Goal: Information Seeking & Learning: Learn about a topic

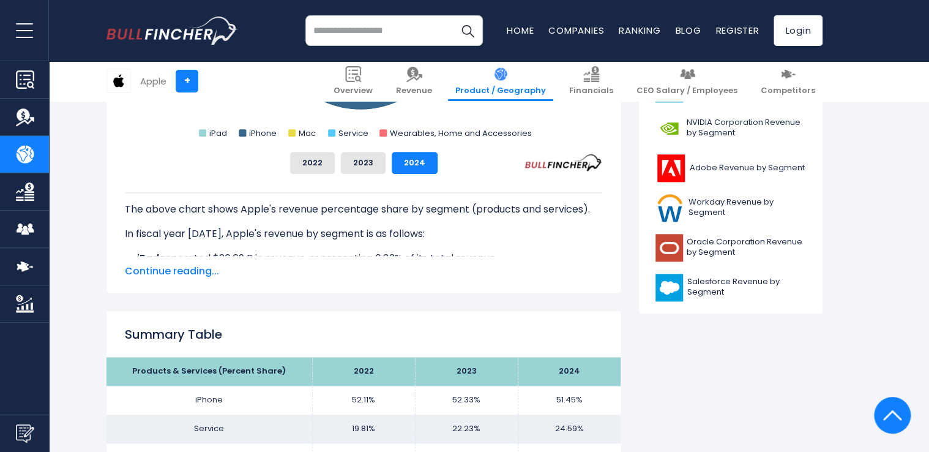
scroll to position [551, 0]
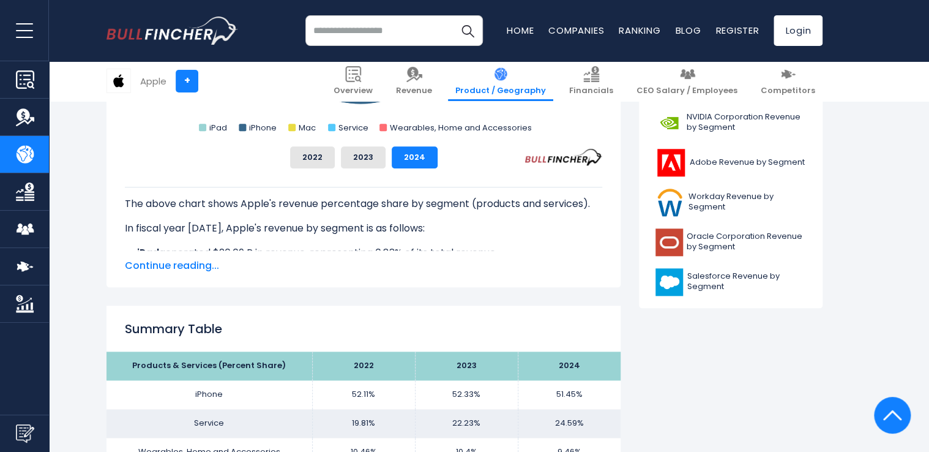
click at [198, 262] on span "Continue reading..." at bounding box center [363, 265] width 477 height 15
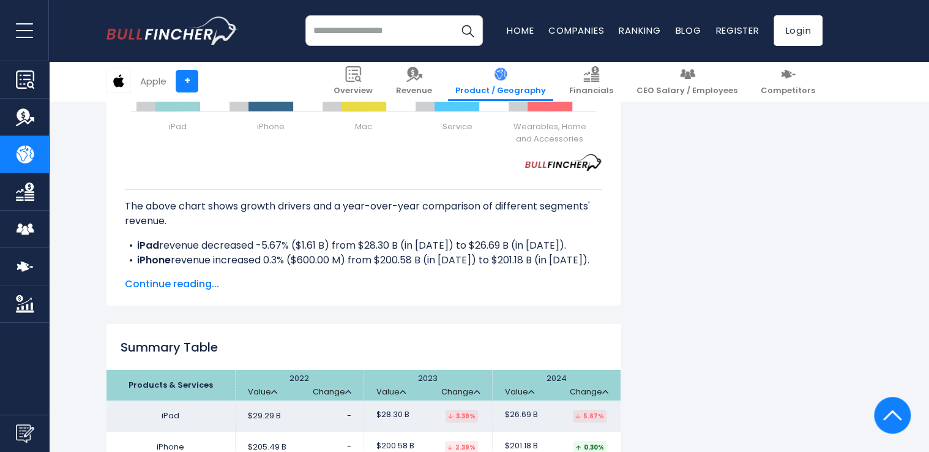
scroll to position [1789, 0]
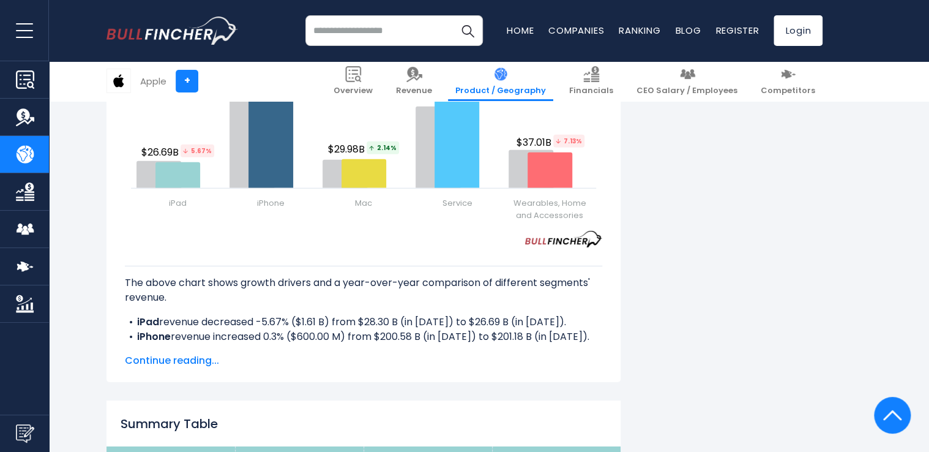
click at [209, 361] on span "Continue reading..." at bounding box center [363, 360] width 477 height 15
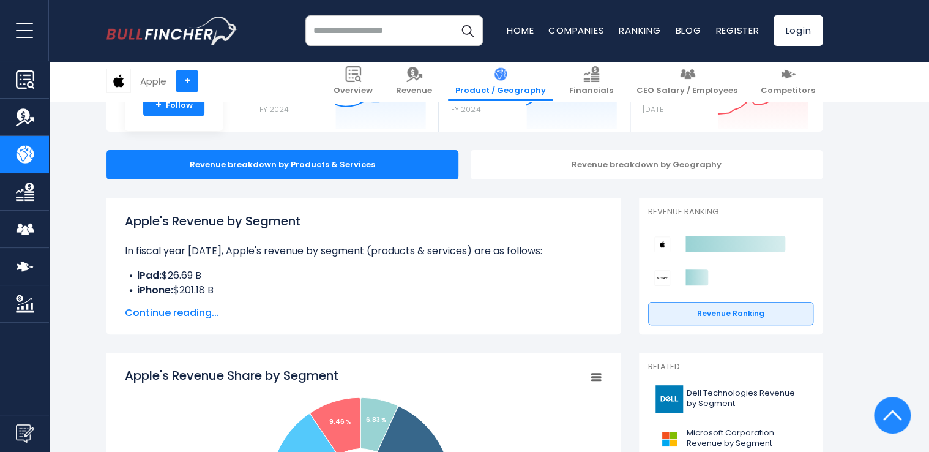
scroll to position [75, 0]
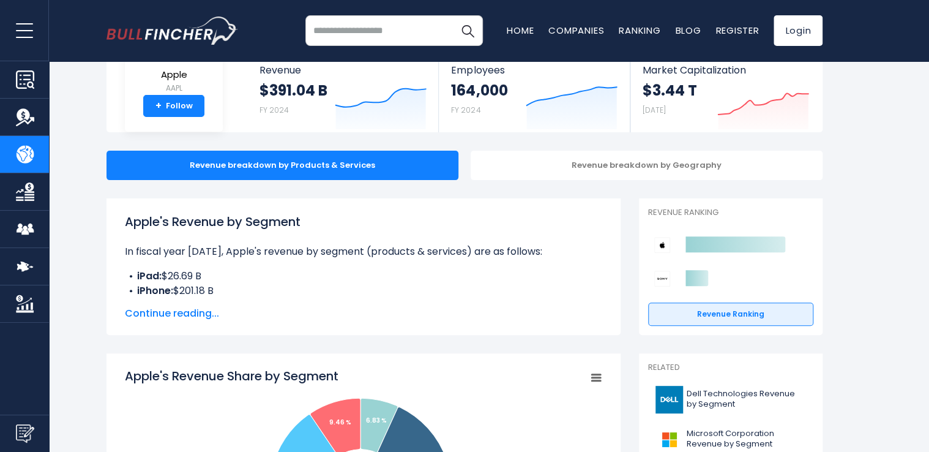
click at [188, 310] on span "Continue reading..." at bounding box center [363, 313] width 477 height 15
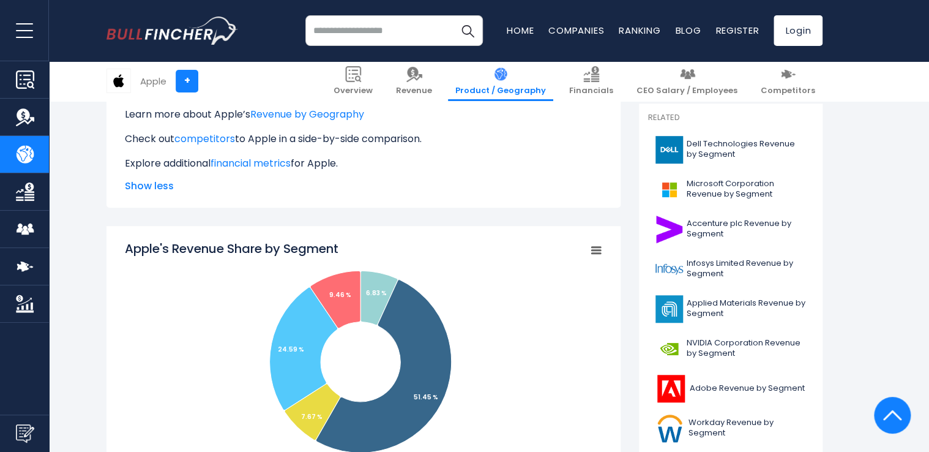
scroll to position [428, 0]
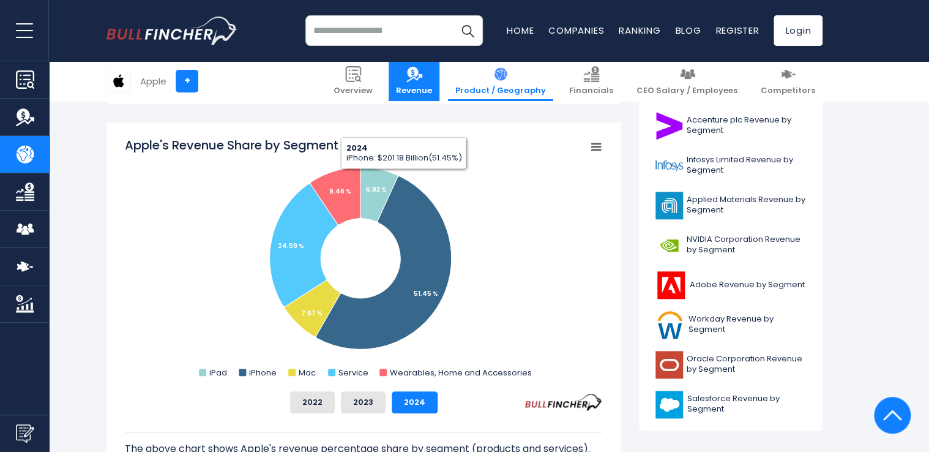
click at [432, 87] on span "Revenue" at bounding box center [414, 91] width 36 height 10
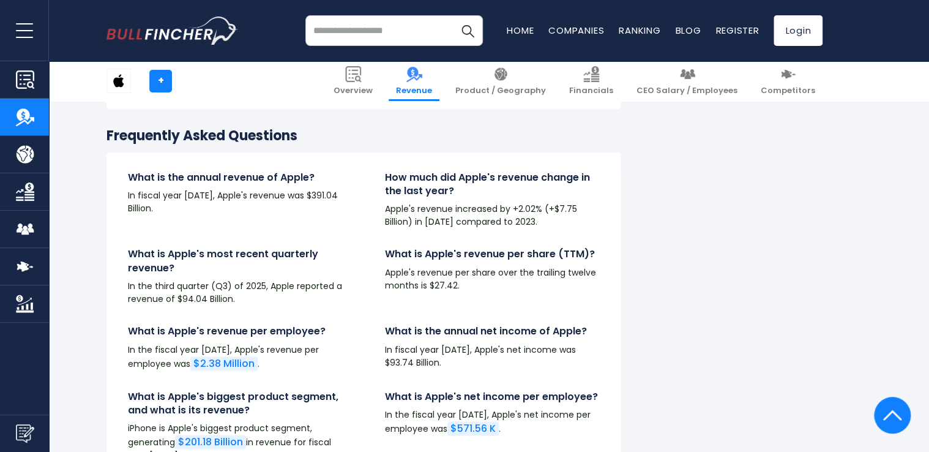
scroll to position [2754, 0]
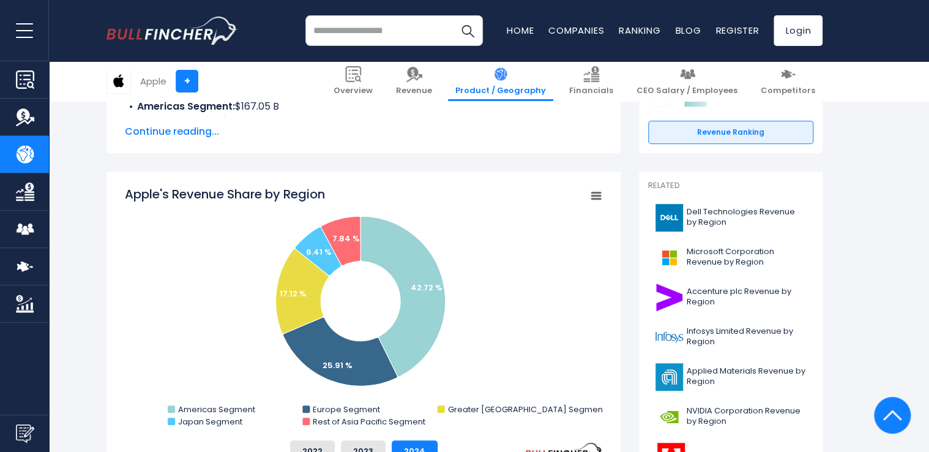
scroll to position [306, 0]
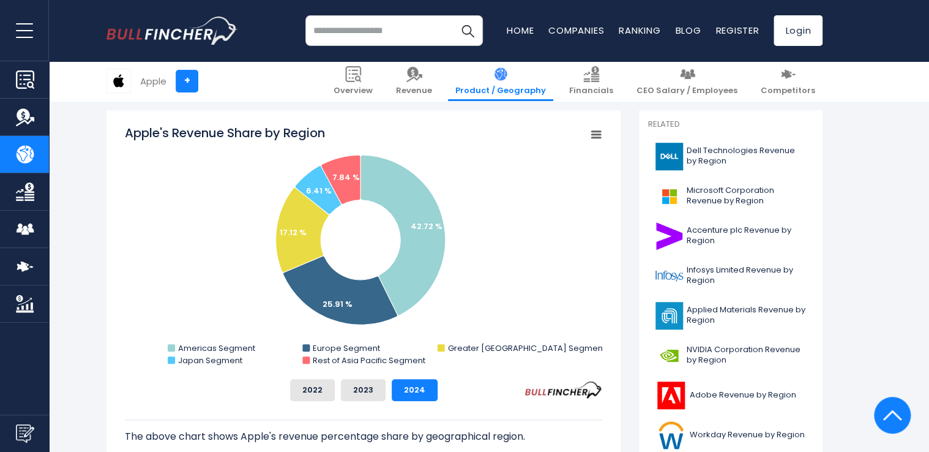
drag, startPoint x: 322, startPoint y: 133, endPoint x: 134, endPoint y: 144, distance: 188.2
click at [134, 144] on icon "Created with Highcharts 12.1.2 Chart context menu Apple's Revenue Share by Regi…" at bounding box center [363, 246] width 477 height 245
drag, startPoint x: 125, startPoint y: 132, endPoint x: 320, endPoint y: 131, distance: 194.6
click at [320, 131] on tspan "Apple's Revenue Share by Region" at bounding box center [225, 132] width 200 height 17
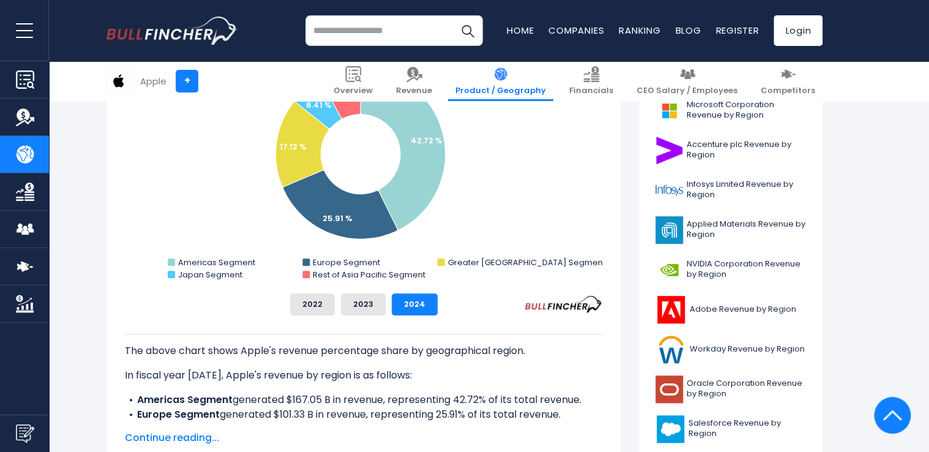
scroll to position [428, 0]
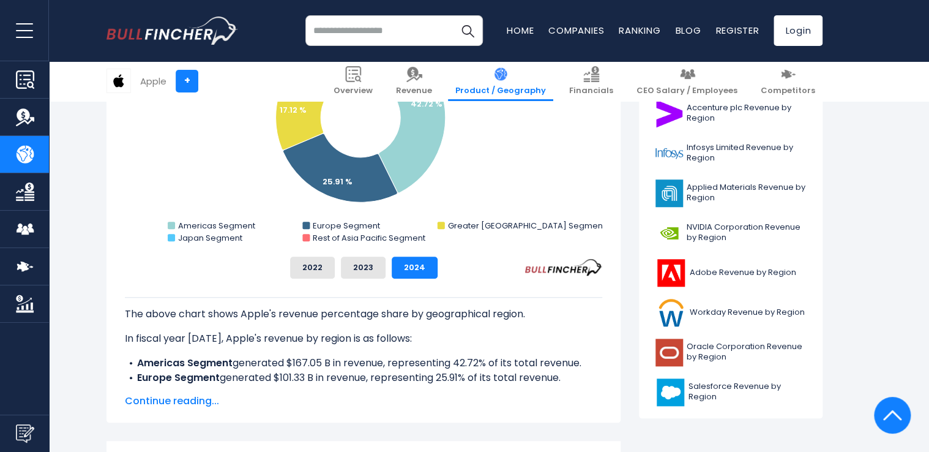
click at [184, 399] on span "Continue reading..." at bounding box center [363, 401] width 477 height 15
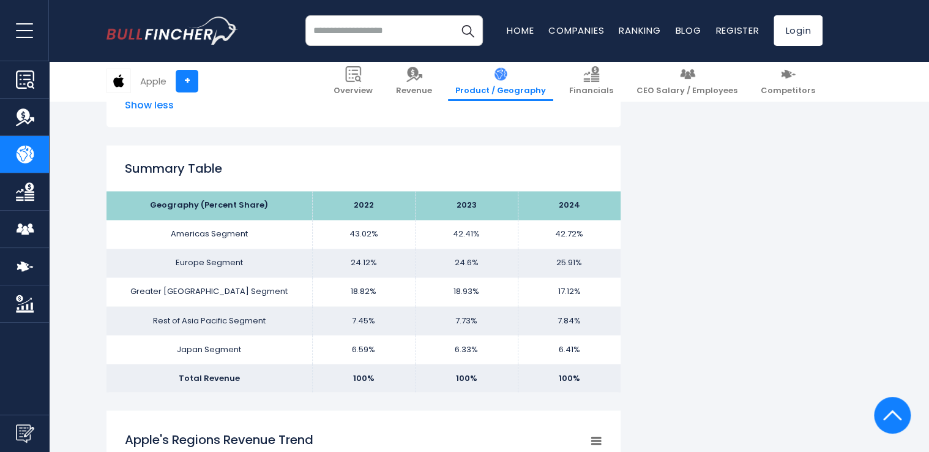
scroll to position [834, 0]
